Goal: Complete application form

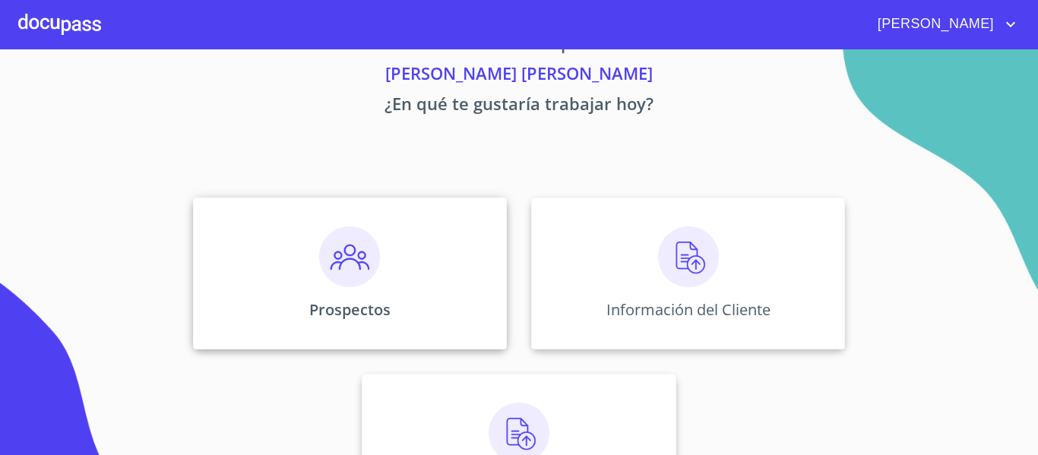
scroll to position [76, 0]
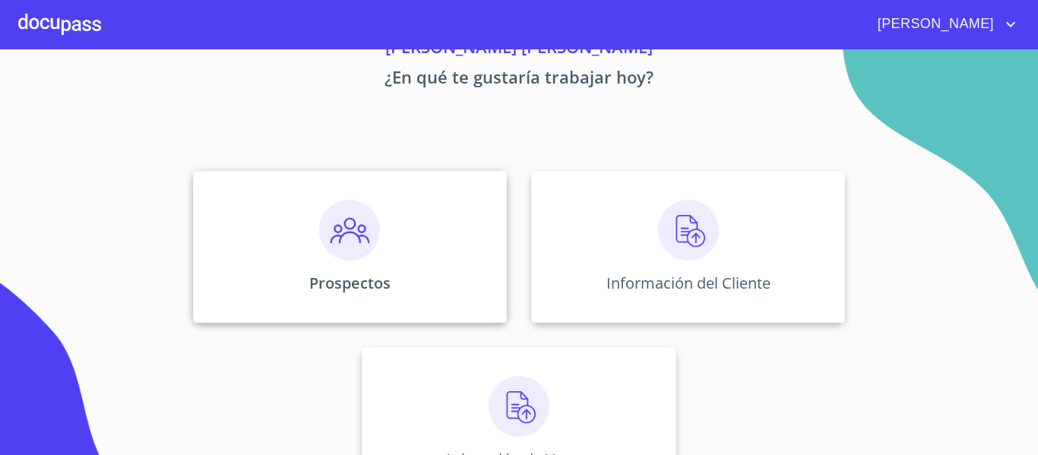
click at [380, 268] on div "Prospectos" at bounding box center [350, 247] width 314 height 152
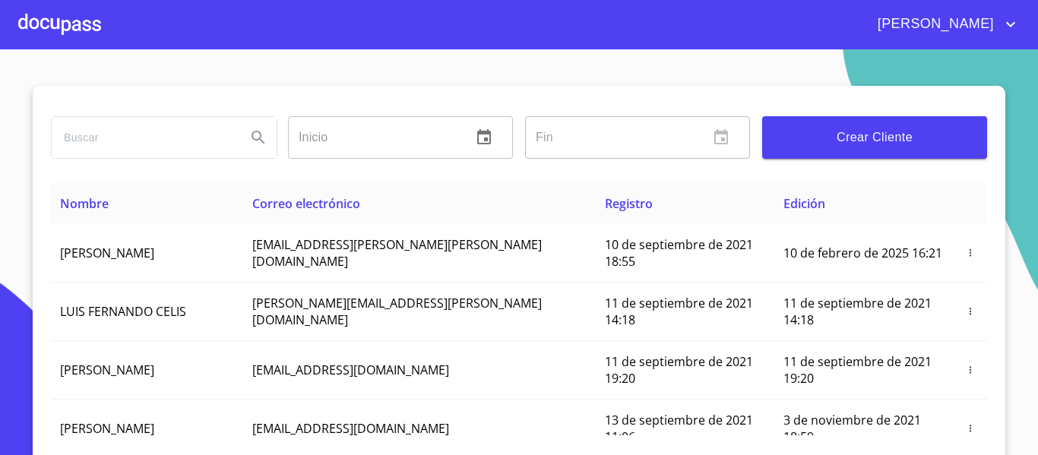
click at [150, 146] on input "search" at bounding box center [143, 137] width 182 height 41
type input "[PERSON_NAME]"
click at [66, 30] on div at bounding box center [59, 24] width 83 height 49
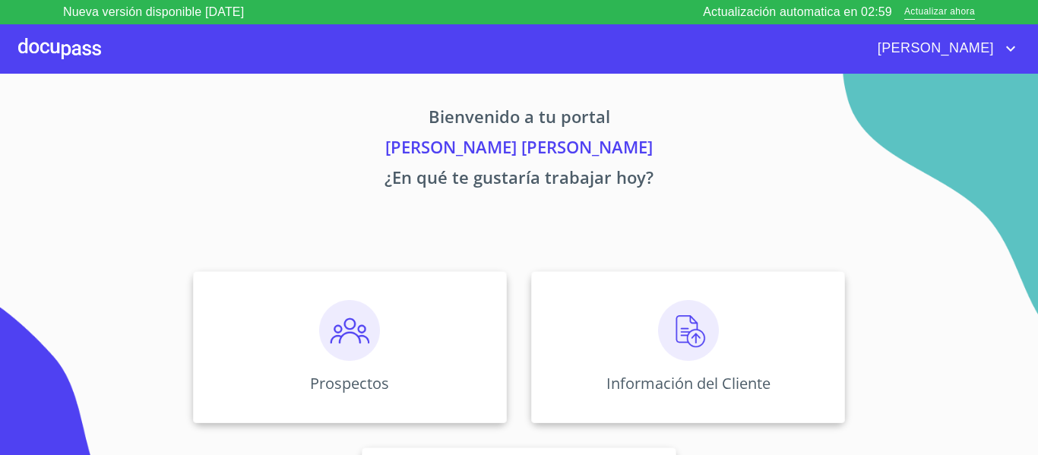
scroll to position [132, 0]
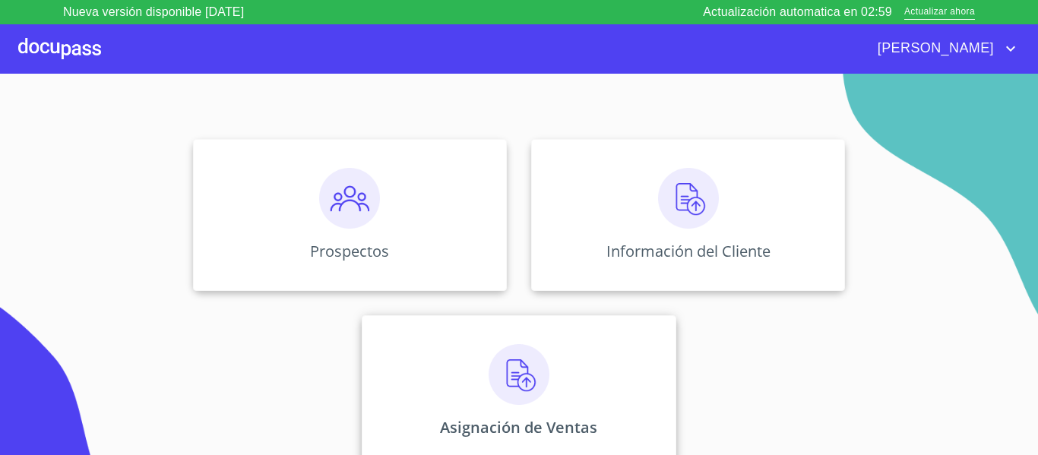
click at [492, 352] on img at bounding box center [519, 374] width 61 height 61
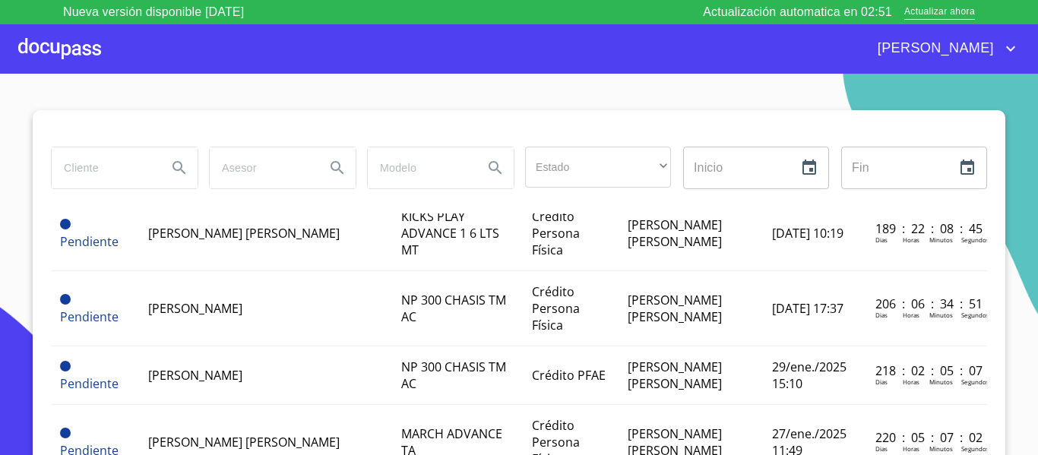
scroll to position [1287, 0]
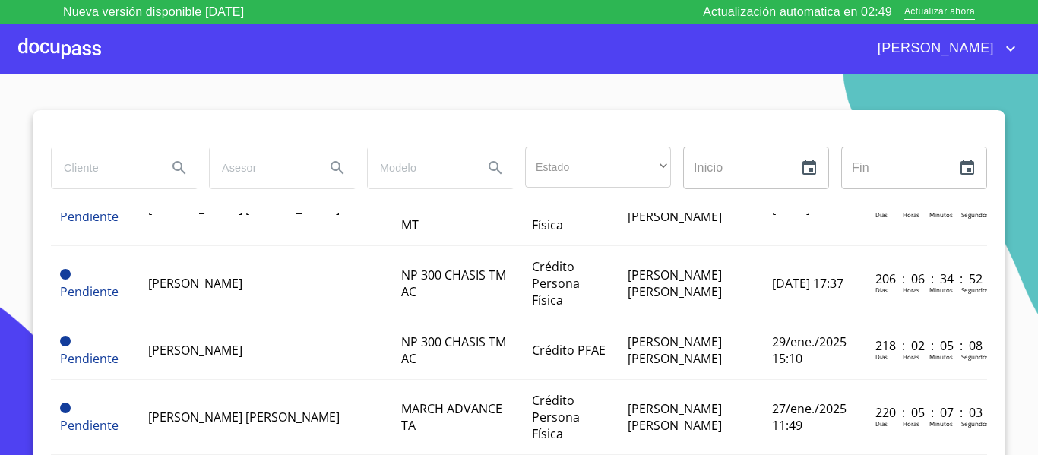
click at [128, 170] on input "search" at bounding box center [103, 167] width 103 height 41
type input "[PERSON_NAME]"
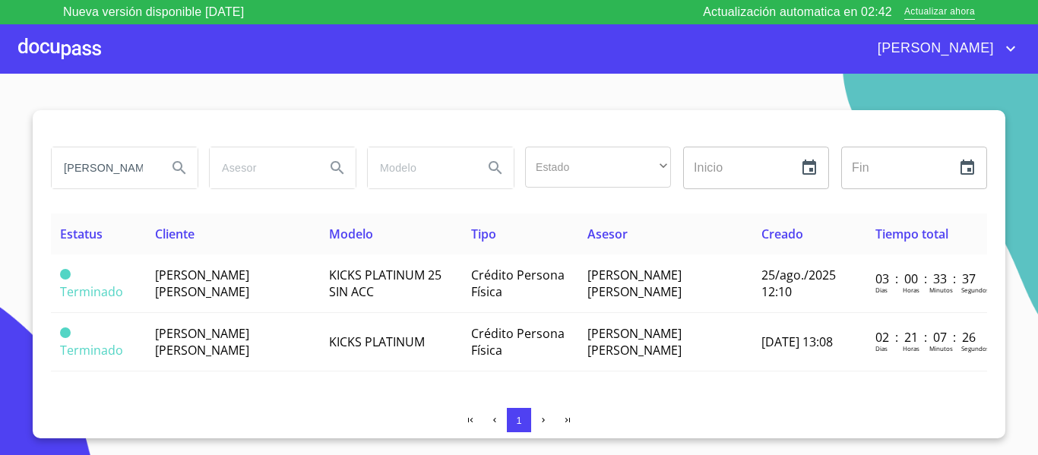
scroll to position [0, 0]
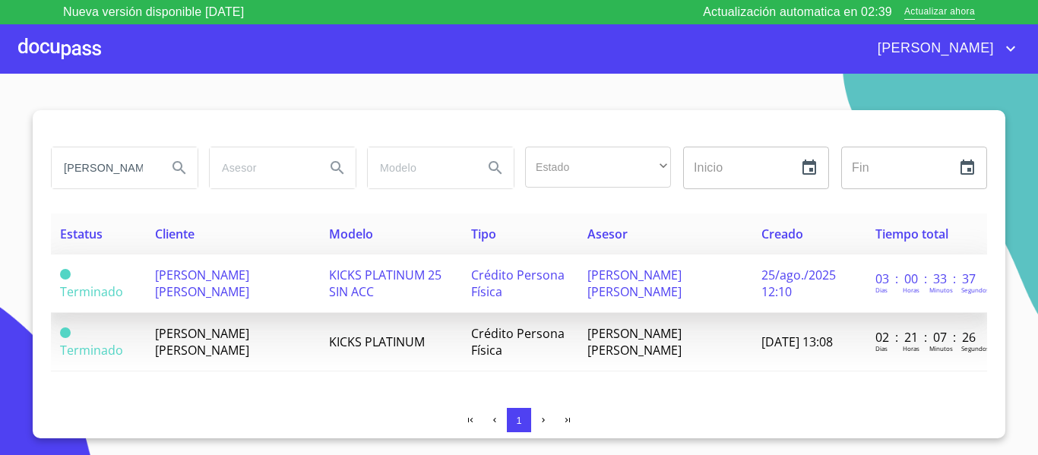
click at [770, 285] on span "25/ago./2025 12:10" at bounding box center [798, 283] width 74 height 33
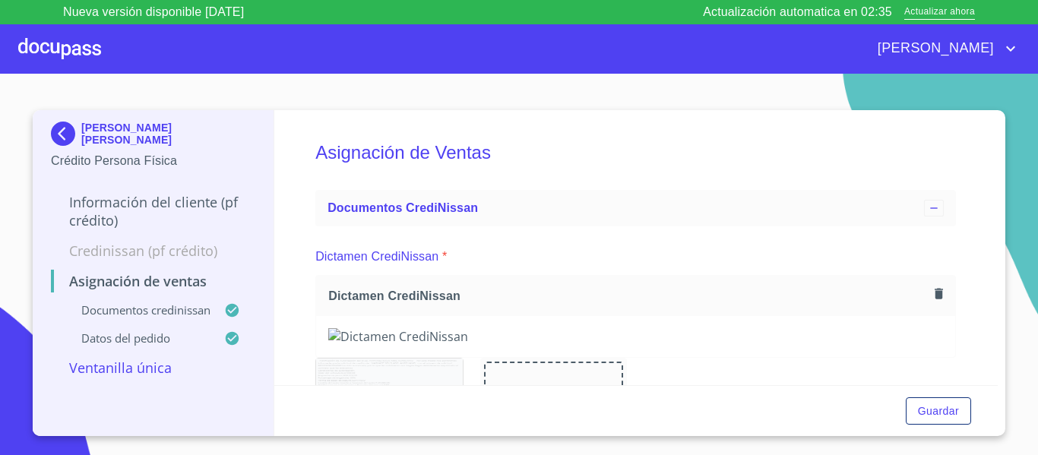
click at [182, 199] on p "Información del cliente (PF crédito)" at bounding box center [153, 211] width 204 height 36
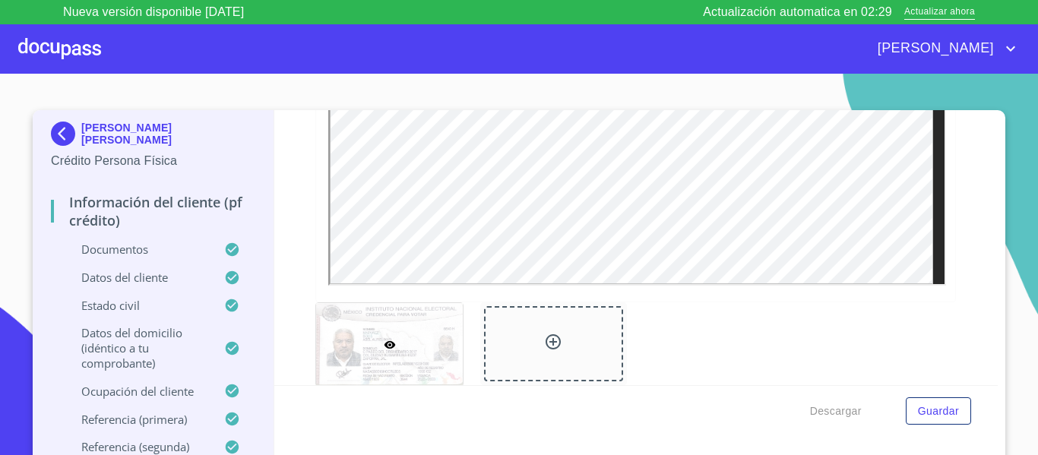
scroll to position [581, 0]
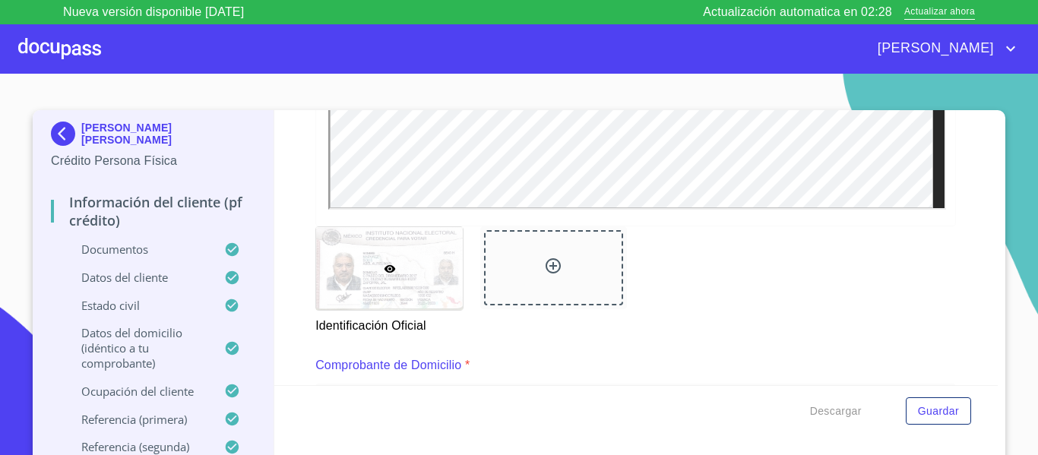
click at [555, 275] on div at bounding box center [553, 267] width 139 height 75
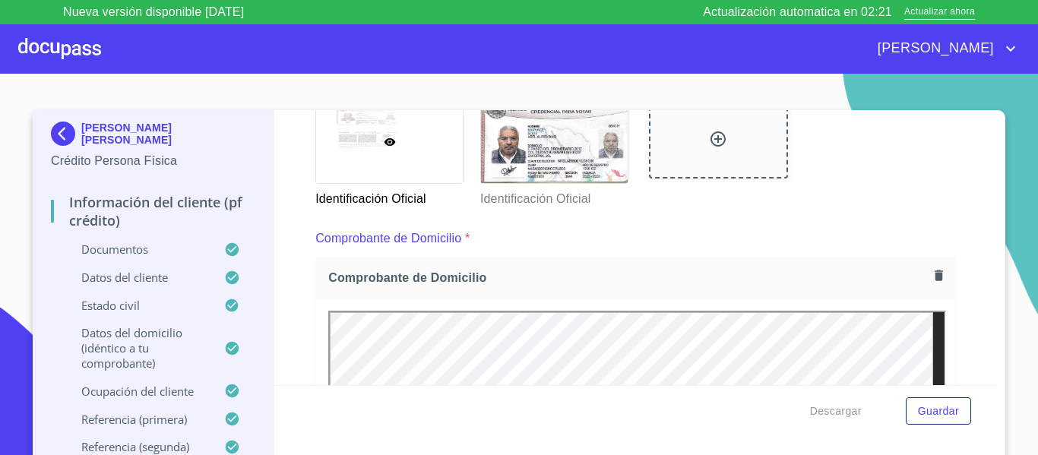
scroll to position [808, 0]
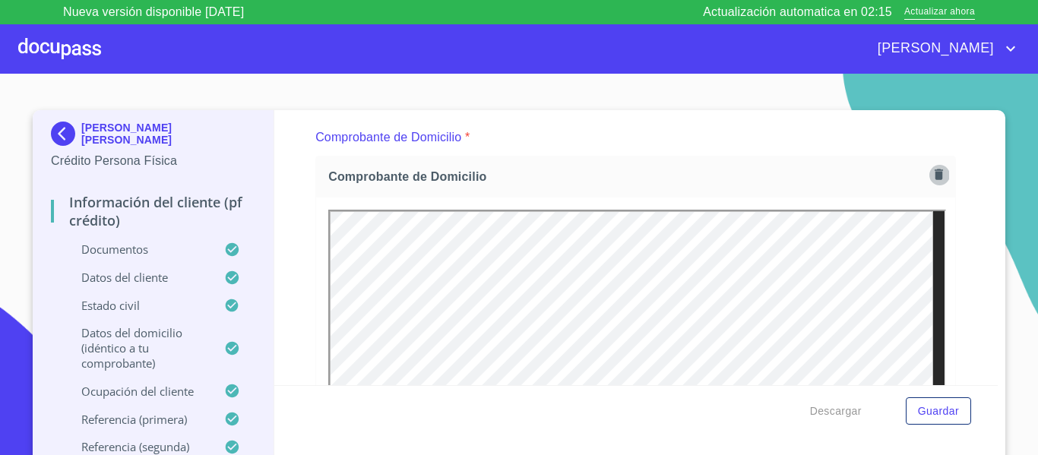
click at [932, 182] on icon "button" at bounding box center [939, 174] width 14 height 14
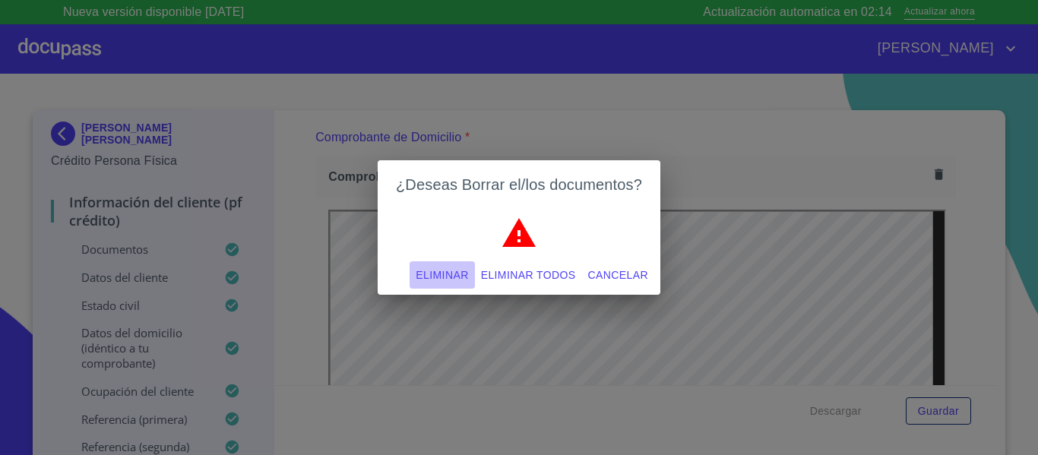
click at [423, 274] on span "Eliminar" at bounding box center [442, 275] width 52 height 19
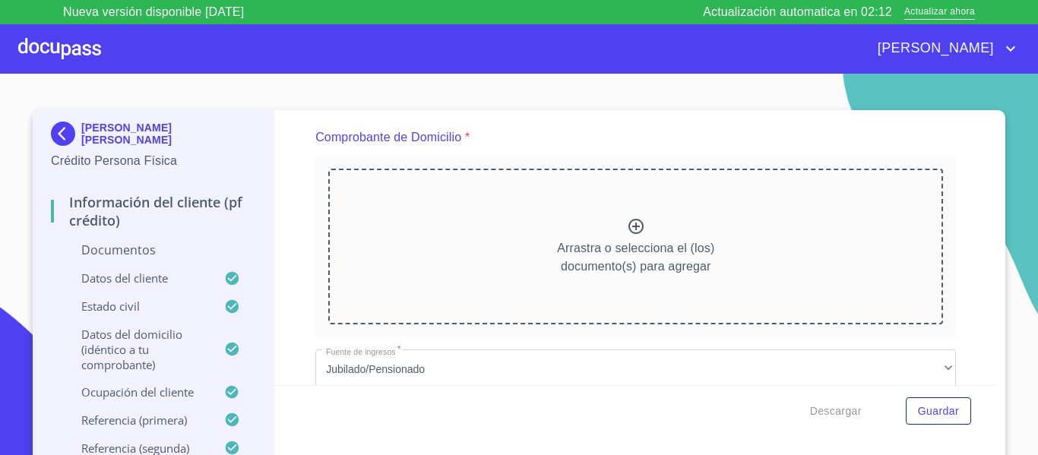
click at [555, 230] on div "Arrastra o selecciona el (los) documento(s) para agregar" at bounding box center [635, 246] width 615 height 155
click at [577, 258] on p "Arrastra o selecciona el (los) documento(s) para agregar" at bounding box center [635, 257] width 157 height 36
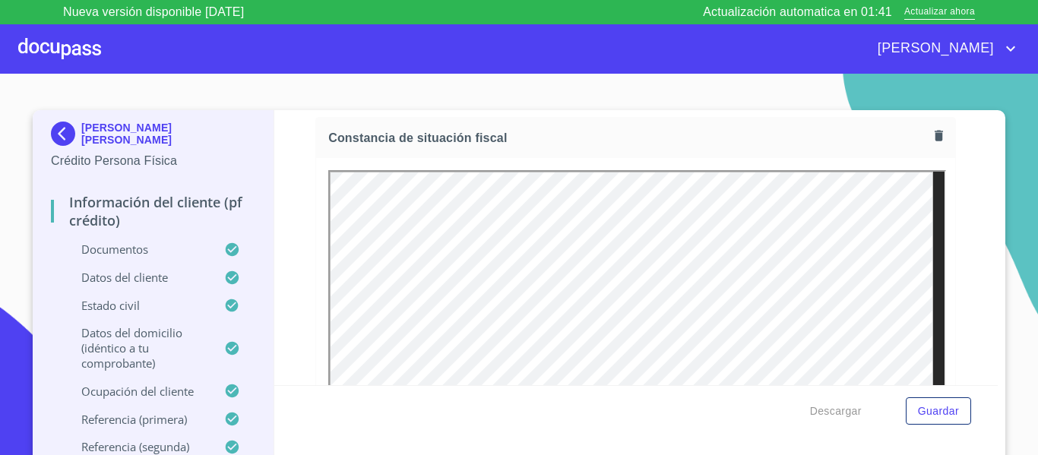
scroll to position [4116, 0]
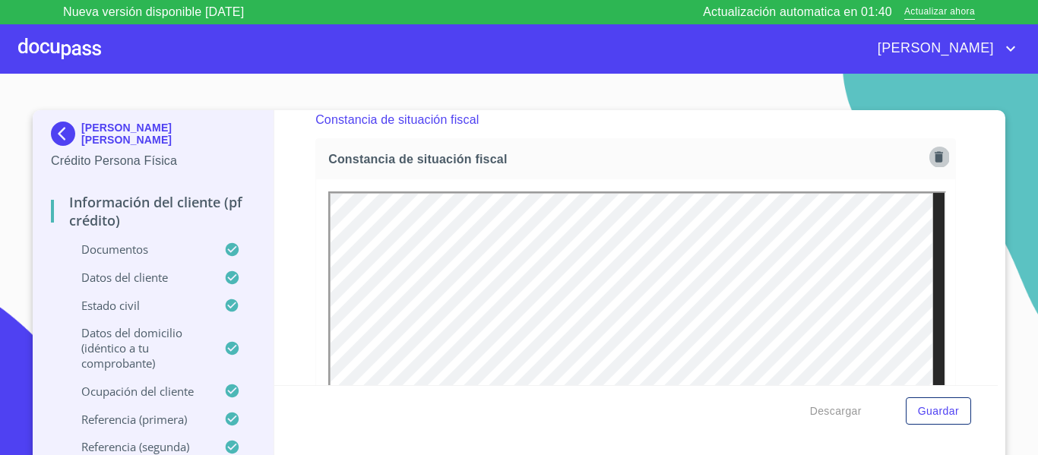
click at [935, 162] on icon "button" at bounding box center [939, 156] width 8 height 11
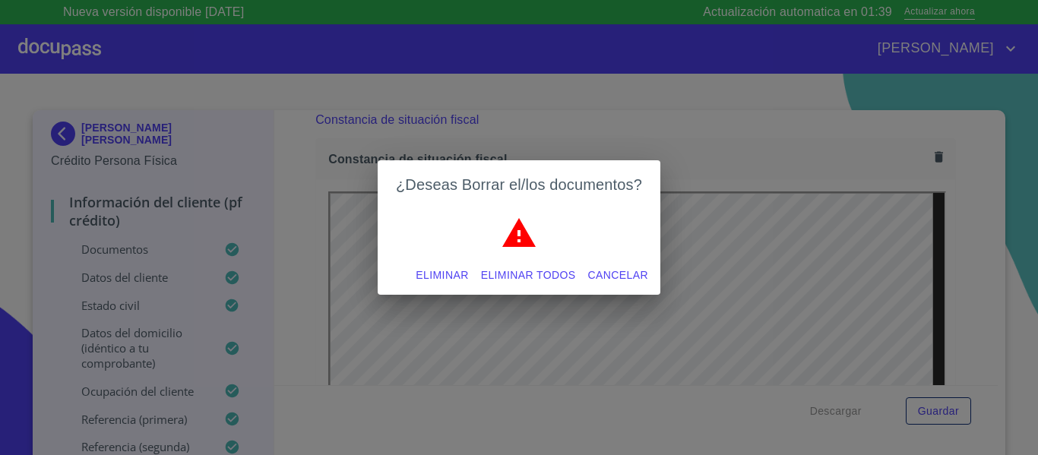
click at [523, 277] on span "Eliminar todos" at bounding box center [528, 275] width 95 height 19
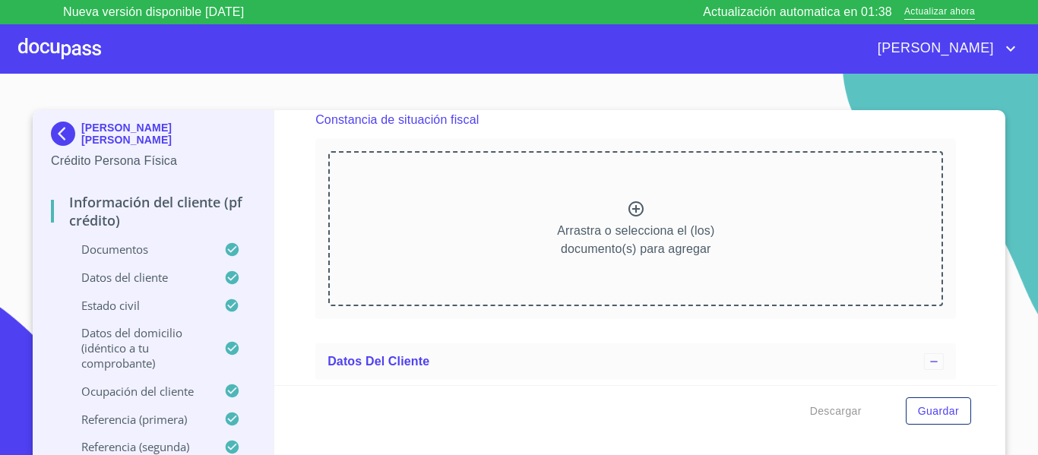
click at [605, 255] on p "Arrastra o selecciona el (los) documento(s) para agregar" at bounding box center [635, 240] width 157 height 36
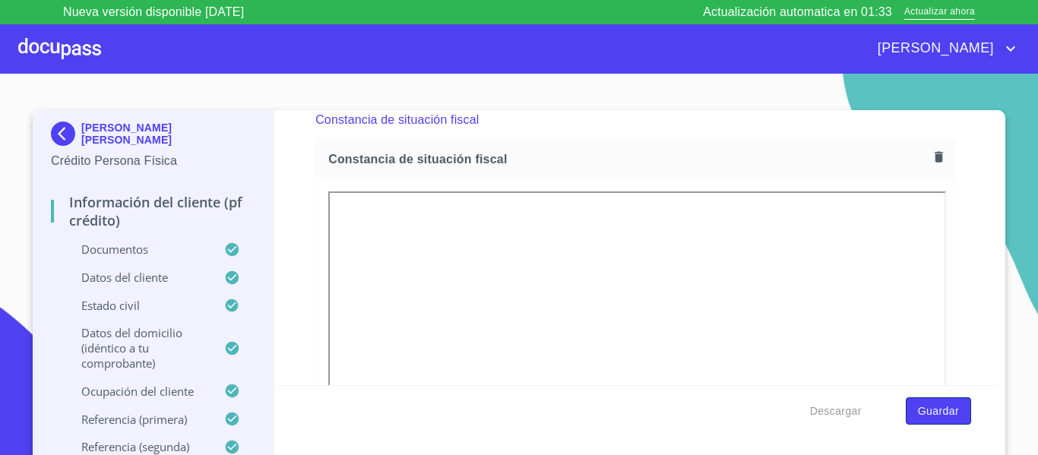
click at [939, 410] on span "Guardar" at bounding box center [938, 411] width 41 height 19
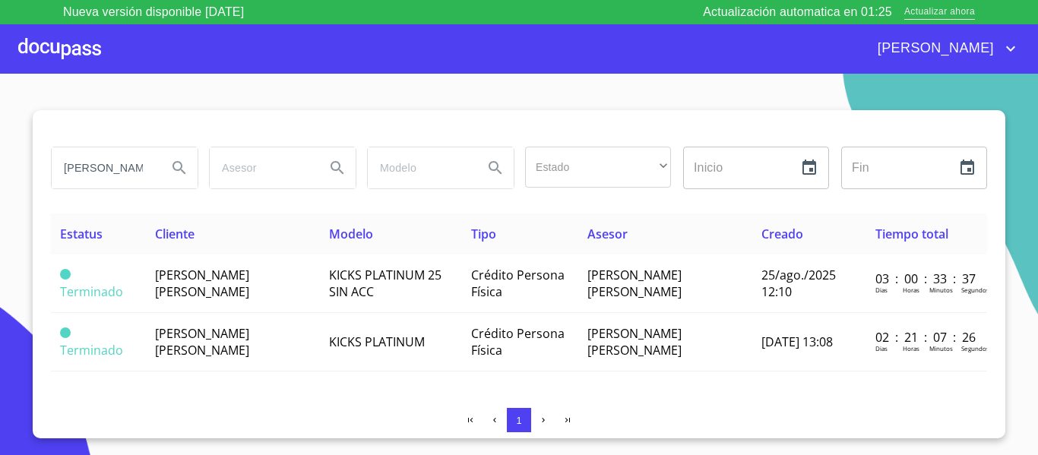
drag, startPoint x: 1020, startPoint y: 81, endPoint x: 967, endPoint y: 4, distance: 93.6
click at [1020, 79] on section "[PERSON_NAME] Estado ​ ​ Inicio ​ Fin ​ Estatus Cliente Modelo Tipo Asesor Crea…" at bounding box center [519, 277] width 1038 height 406
